Goal: Ask a question

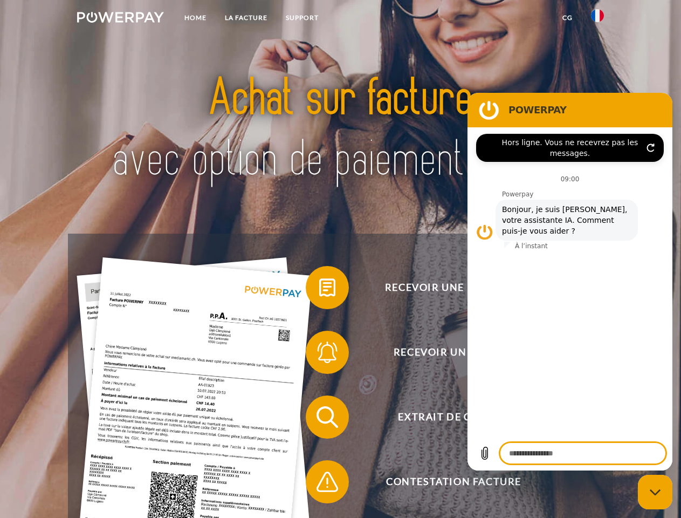
click at [120, 19] on img at bounding box center [120, 17] width 87 height 11
click at [598, 19] on img at bounding box center [597, 15] width 13 height 13
click at [568, 18] on link "CG" at bounding box center [568, 17] width 29 height 19
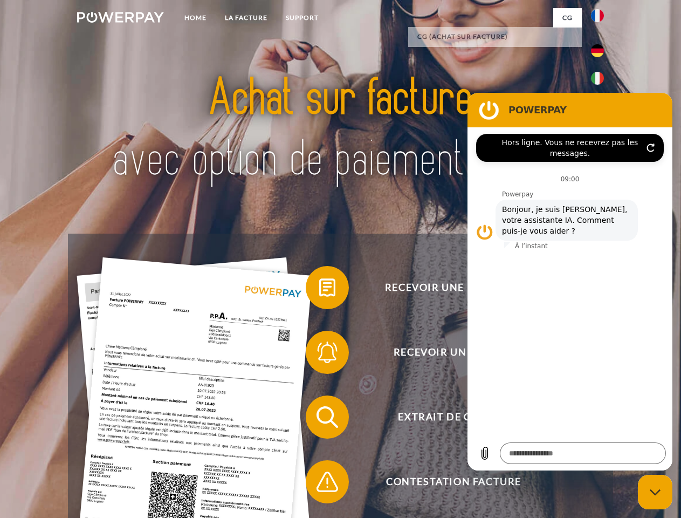
click at [319, 290] on span at bounding box center [311, 288] width 54 height 54
click at [319, 354] on span at bounding box center [311, 352] width 54 height 54
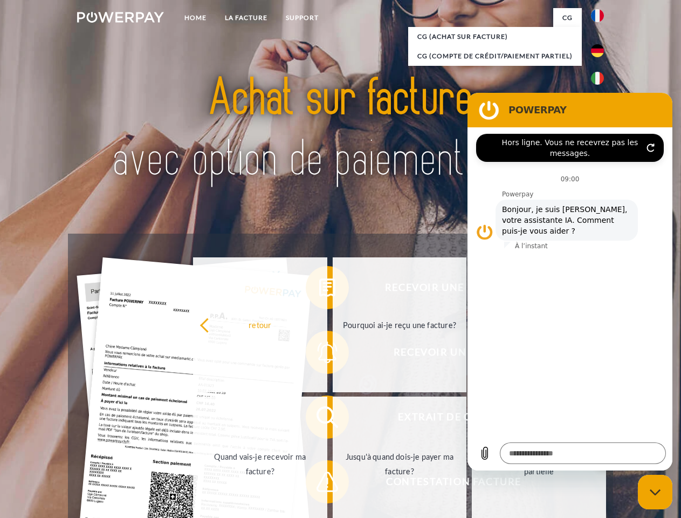
click at [333, 419] on link "Jusqu'à quand dois-je payer ma facture?" at bounding box center [400, 464] width 134 height 135
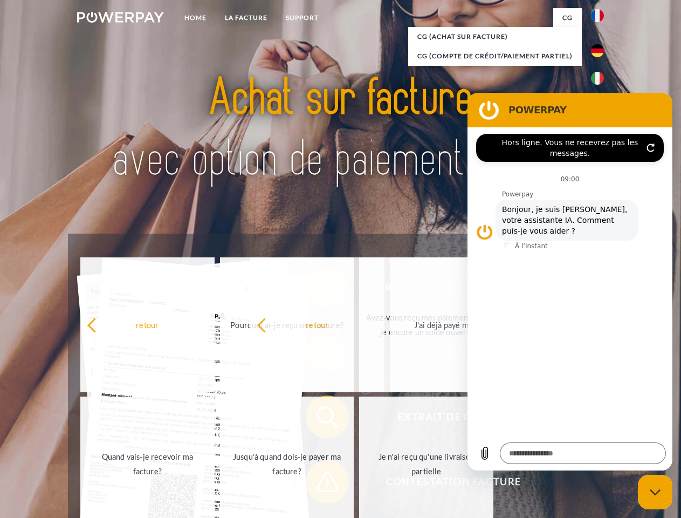
click at [319, 484] on span at bounding box center [311, 482] width 54 height 54
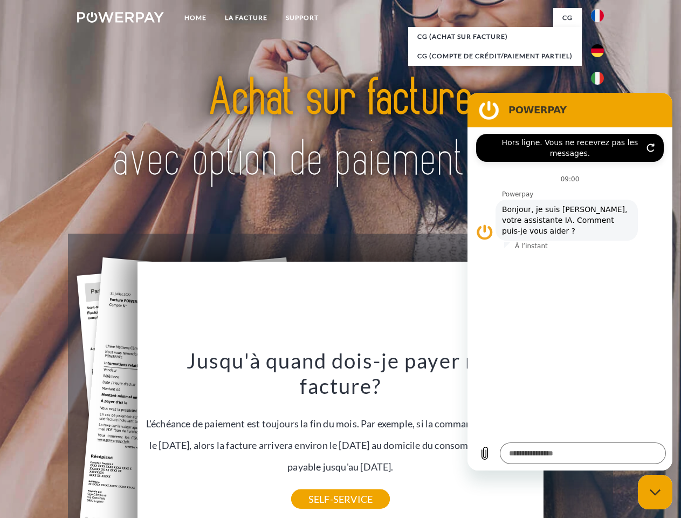
click at [655, 492] on icon "Fermer la fenêtre de messagerie" at bounding box center [655, 492] width 11 height 7
type textarea "*"
